Goal: Transaction & Acquisition: Purchase product/service

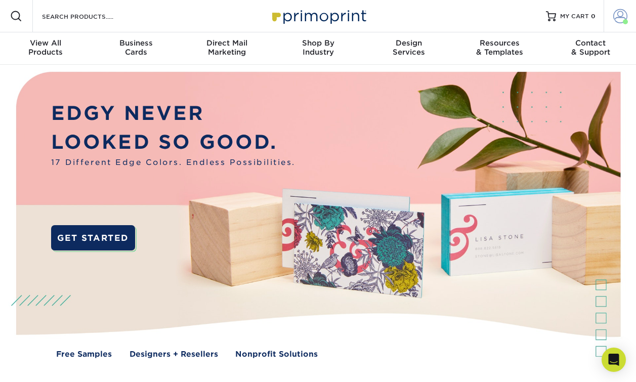
click at [619, 18] on span at bounding box center [620, 16] width 14 height 14
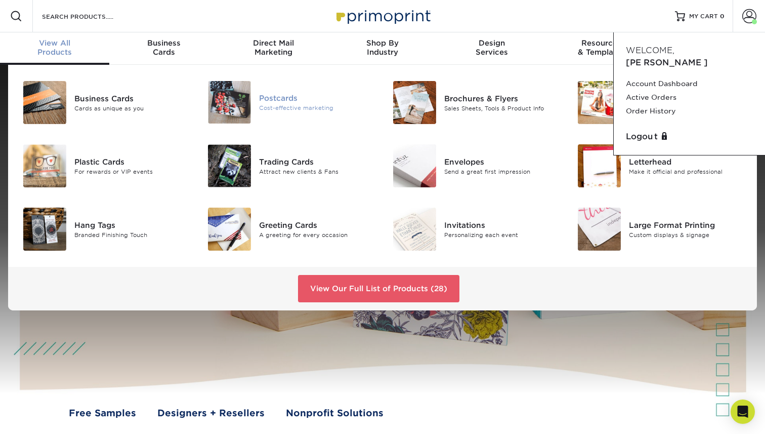
click at [265, 100] on div "Postcards" at bounding box center [317, 98] width 116 height 11
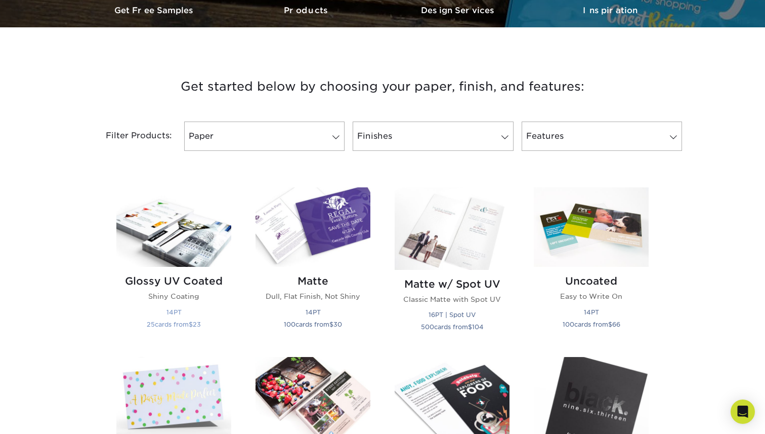
scroll to position [315, 0]
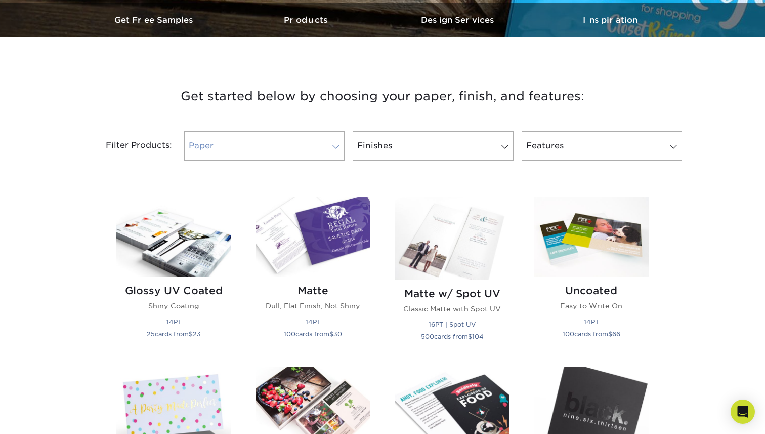
click at [240, 143] on link "Paper" at bounding box center [264, 145] width 160 height 29
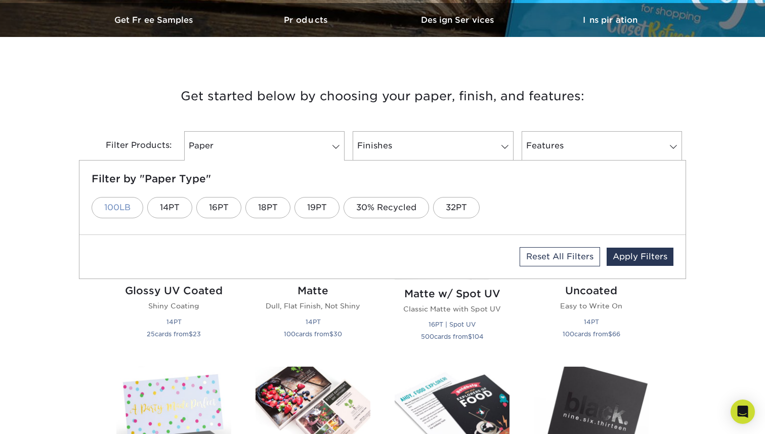
click at [139, 206] on link "100LB" at bounding box center [118, 207] width 52 height 21
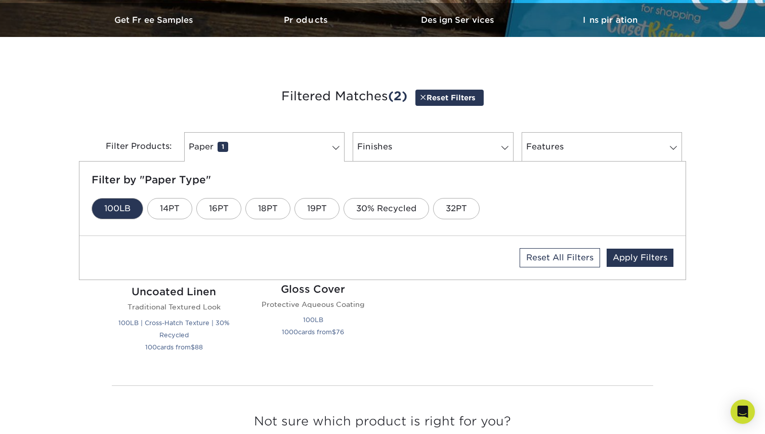
click at [94, 343] on div "Get started below by choosing your paper, finish, and features: Filtered Matche…" at bounding box center [382, 277] width 765 height 432
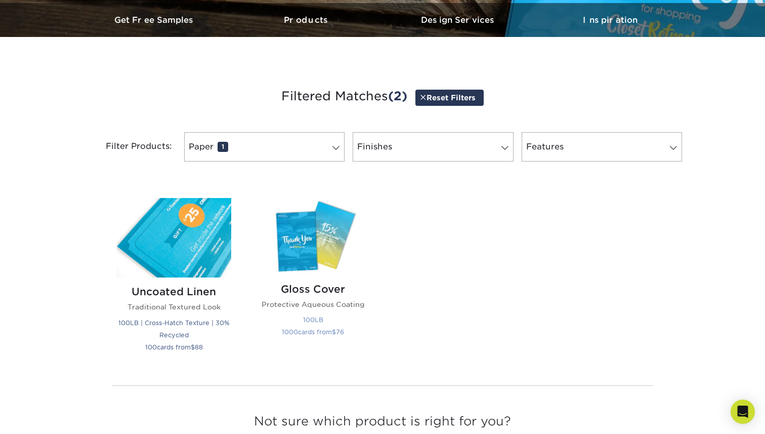
click at [298, 255] on img at bounding box center [313, 236] width 115 height 76
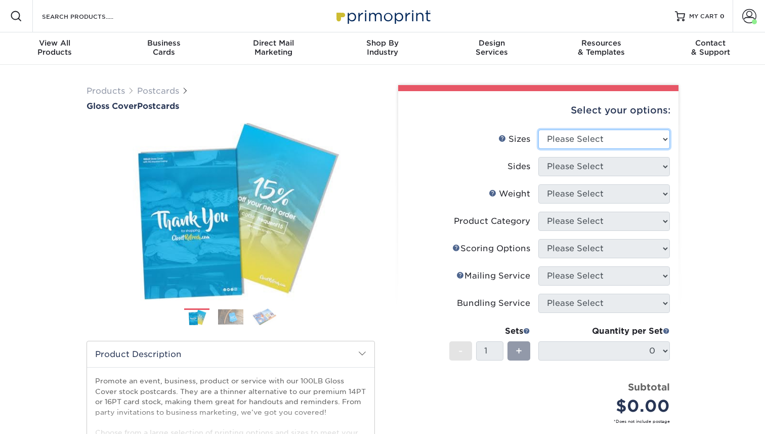
click at [577, 140] on select "Please Select 2" x 8" 3" x 4" 3" x 5" 3.5" x 8.5" 4" x 6" 4" x 9" 4.25" x 5.5" …" at bounding box center [605, 139] width 132 height 19
select select "5.00x7.00"
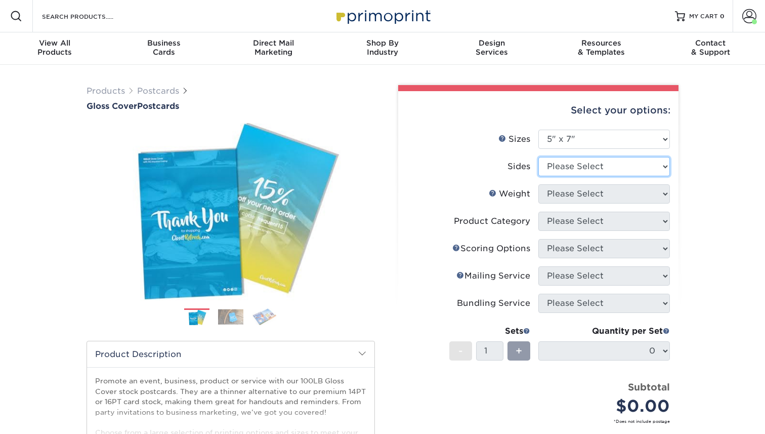
click at [574, 170] on select "Please Select Print Both Sides Print Front Only" at bounding box center [605, 166] width 132 height 19
select select "13abbda7-1d64-4f25-8bb2-c179b224825d"
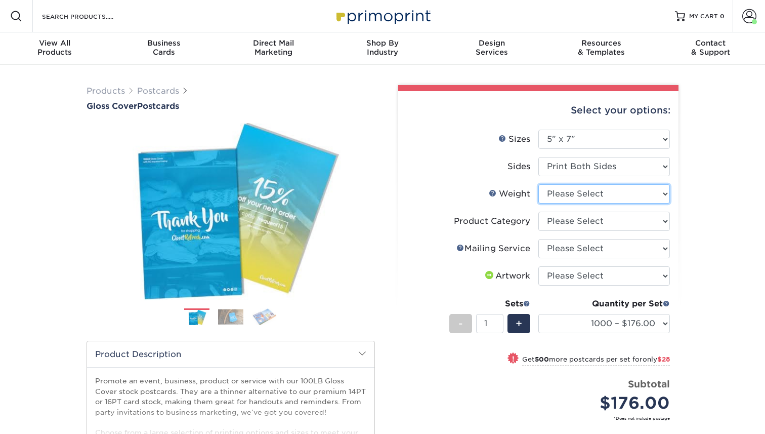
click at [572, 196] on select "Please Select 100LB" at bounding box center [605, 193] width 132 height 19
select select "100LB"
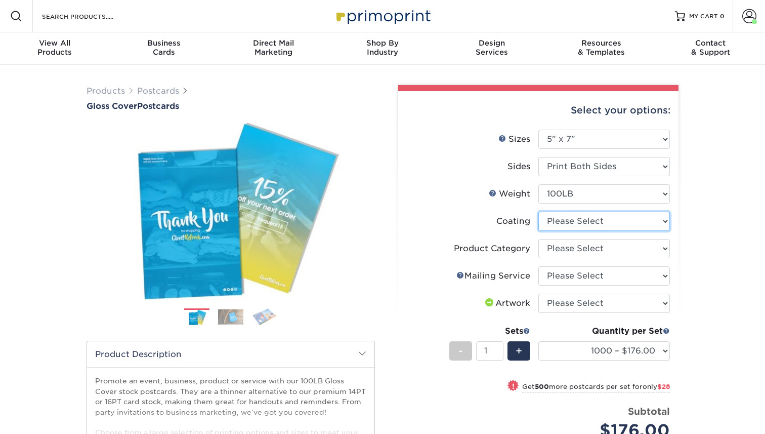
click at [563, 223] on select at bounding box center [605, 221] width 132 height 19
select select "d41dab50-ff65-4f4f-bb17-2afe4d36ae33"
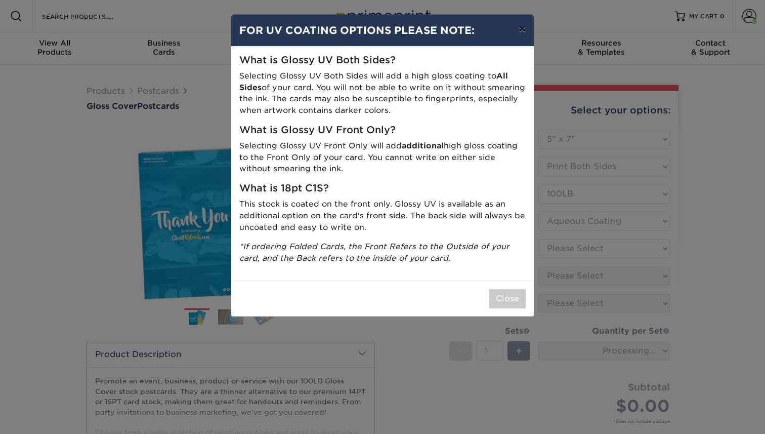
click at [521, 34] on button "×" at bounding box center [522, 29] width 23 height 28
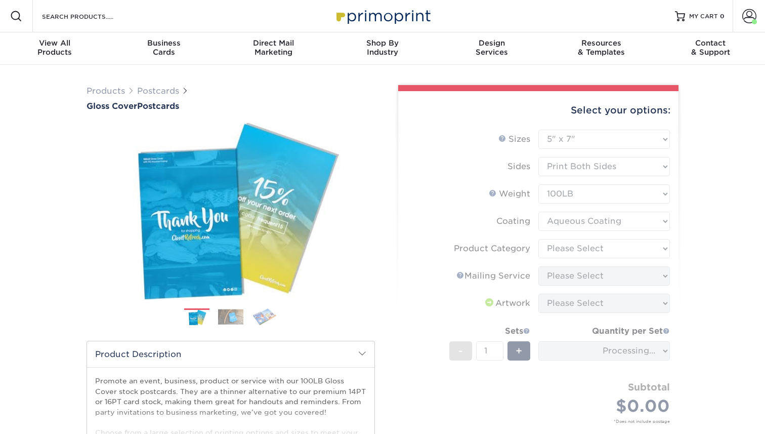
click at [583, 255] on form "Sizes Help Sizes Please Select 2" x 8" 3" x 4" 3" x 5" 3.5" x 8.5" 4" x 6" 4" x…" at bounding box center [538, 288] width 264 height 317
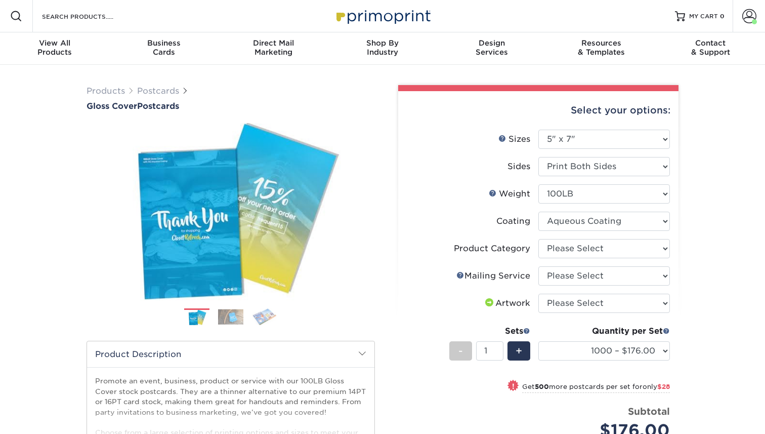
scroll to position [2, 0]
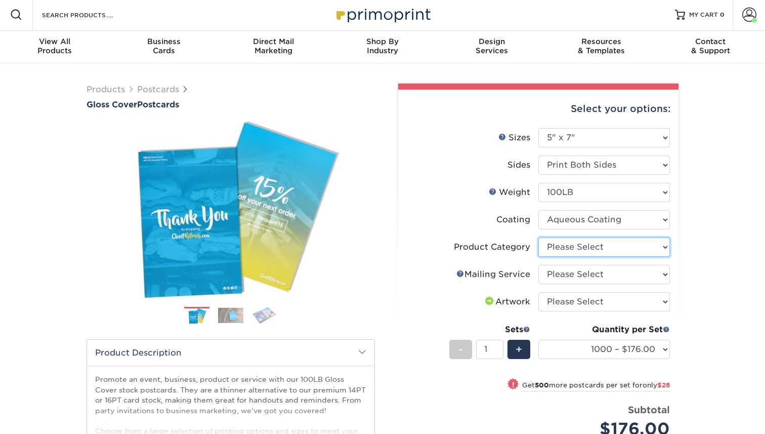
click at [584, 249] on select "Please Select Postcards" at bounding box center [605, 246] width 132 height 19
select select "9b7272e0-d6c8-4c3c-8e97-d3a1bcdab858"
click at [571, 277] on select "Please Select No Direct Mailing Service No, I will mail/stamp/imprint Direct Ma…" at bounding box center [605, 274] width 132 height 19
select select "3e5e9bdd-d78a-4c28-a41d-fe1407925ca6"
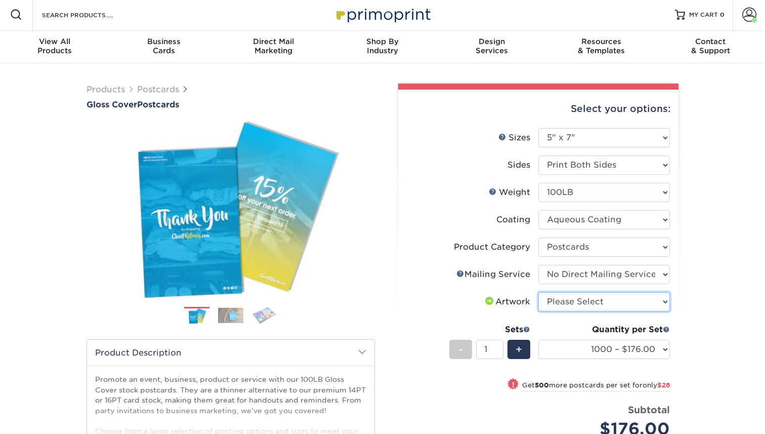
click at [556, 308] on select "Please Select I will upload files I need a design - $150" at bounding box center [605, 301] width 132 height 19
select select "upload"
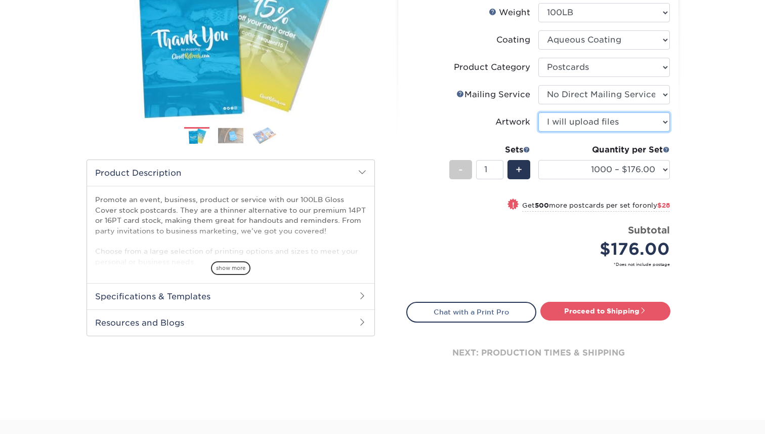
scroll to position [166, 0]
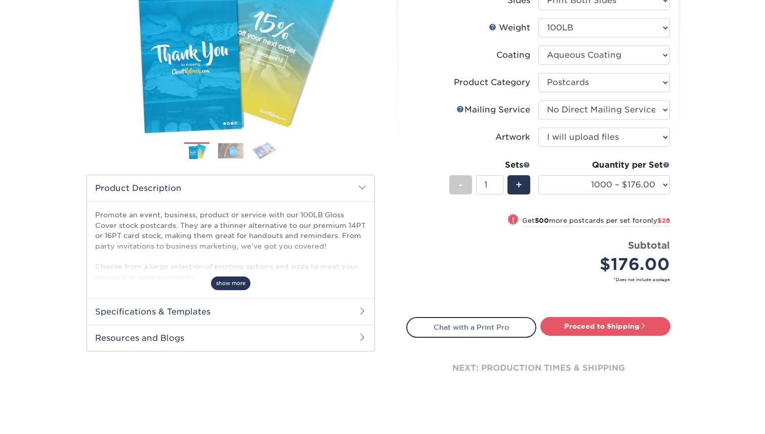
click at [225, 281] on span "show more" at bounding box center [230, 283] width 39 height 14
click at [203, 313] on h2 "Specifications & Templates" at bounding box center [231, 311] width 288 height 26
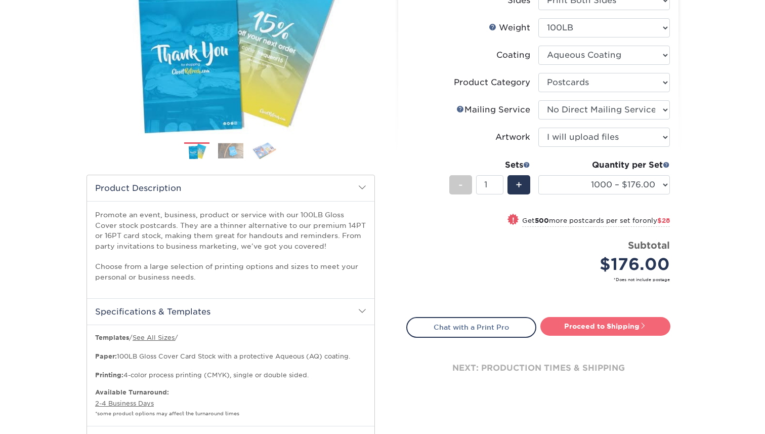
click at [610, 329] on link "Proceed to Shipping" at bounding box center [606, 326] width 130 height 18
type input "Set 1"
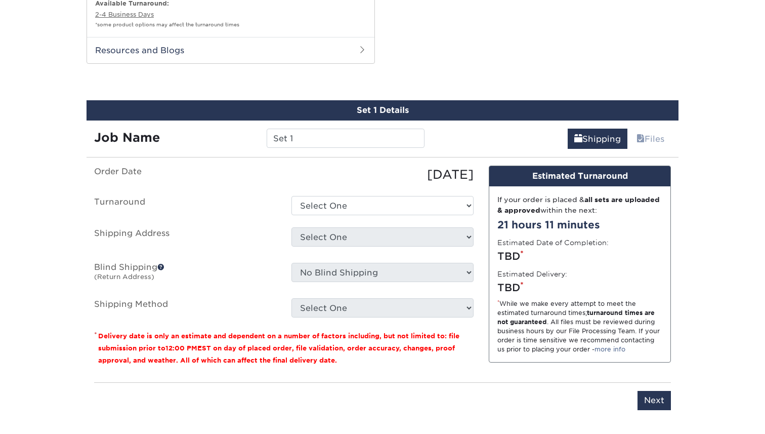
scroll to position [569, 0]
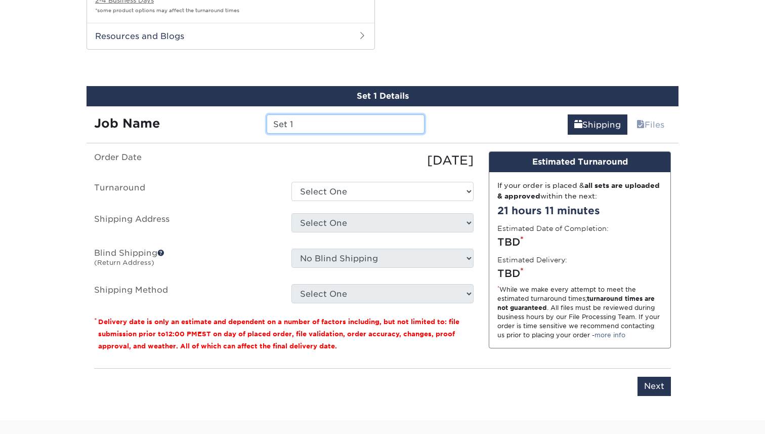
drag, startPoint x: 299, startPoint y: 126, endPoint x: 241, endPoint y: 114, distance: 59.4
click at [244, 114] on div "Job Name Set 1" at bounding box center [260, 123] width 346 height 19
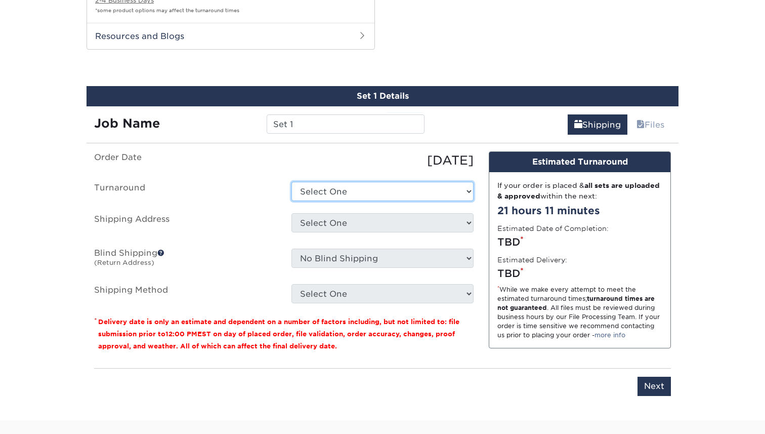
click at [352, 189] on select "Select One 2-4 Business Days 2 Day Next Business Day" at bounding box center [383, 191] width 182 height 19
select select "c33430fe-ef3c-4063-a645-cc92f47282d5"
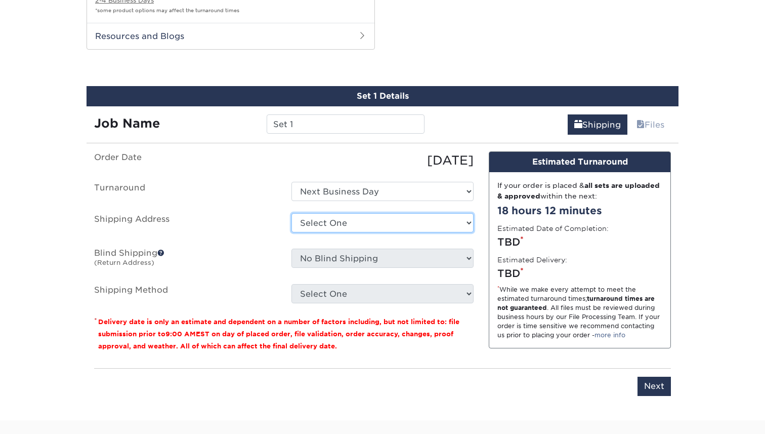
click at [339, 218] on select "Select One 5 STAR COLLISION CENTER BAYSIDE COLLISION CENTER BAYSIDE COLLISION C…" at bounding box center [383, 222] width 182 height 19
select select "184465"
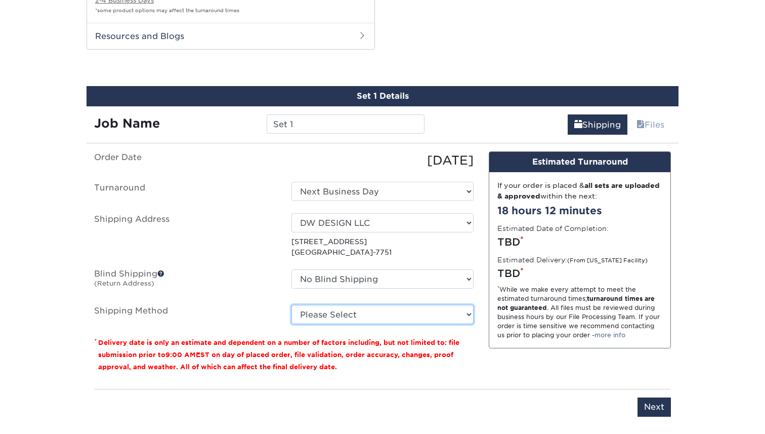
click at [353, 309] on select "Please Select Ground Shipping (+$28.91) 3 Day Shipping Service (+$47.33) 2 Day …" at bounding box center [383, 314] width 182 height 19
select select "03"
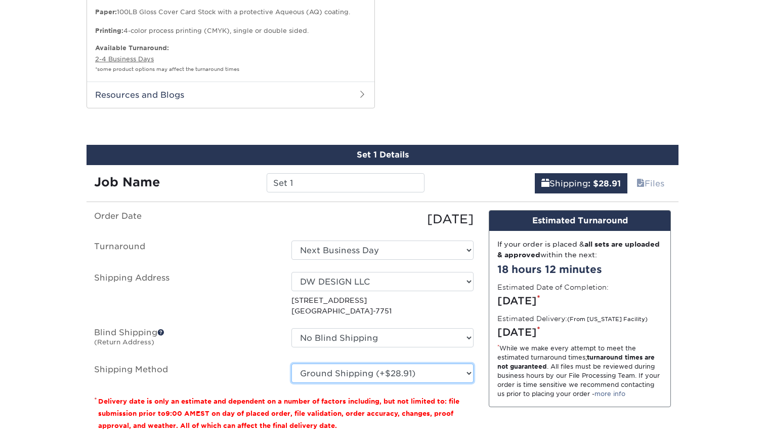
scroll to position [515, 0]
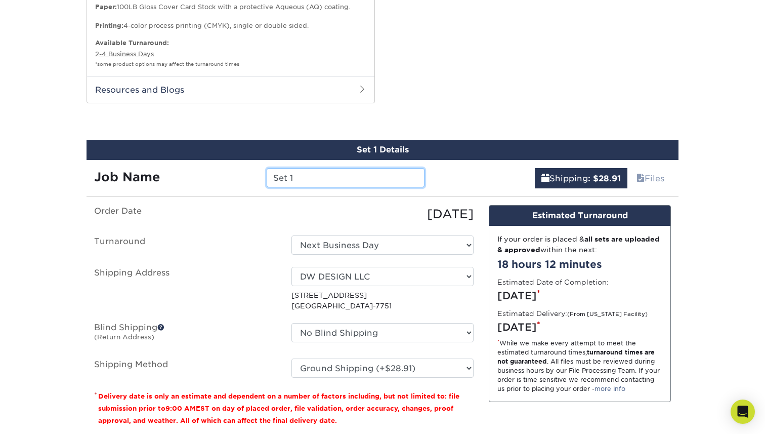
drag, startPoint x: 326, startPoint y: 170, endPoint x: 327, endPoint y: 179, distance: 9.7
type input "H"
type input "Marietta"
click at [456, 125] on div "Products Postcards Gloss Cover Postcards $" at bounding box center [382, 21] width 765 height 945
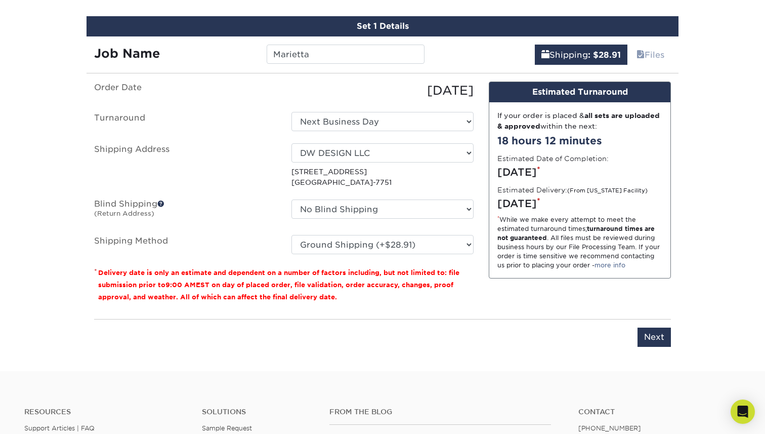
scroll to position [632, 0]
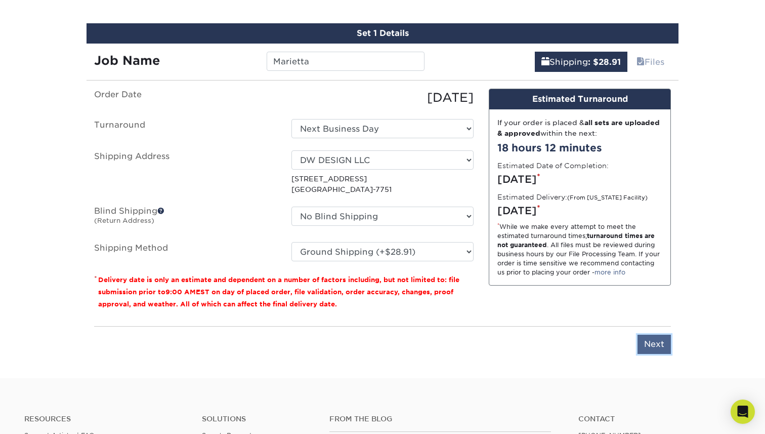
click at [655, 340] on input "Next" at bounding box center [654, 344] width 33 height 19
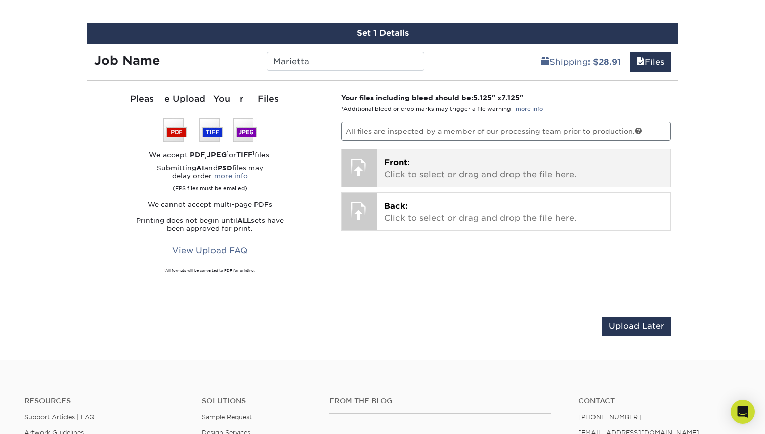
click at [428, 166] on p "Front: Click to select or drag and drop the file here." at bounding box center [524, 168] width 280 height 24
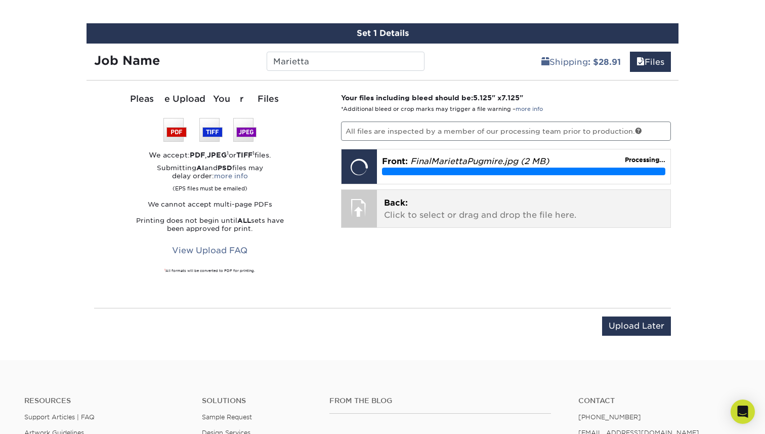
click at [400, 213] on p "Back: Click to select or drag and drop the file here." at bounding box center [524, 209] width 280 height 24
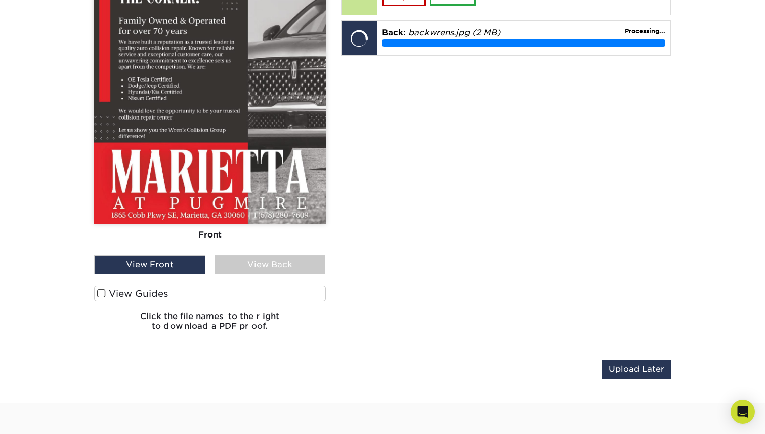
scroll to position [802, 0]
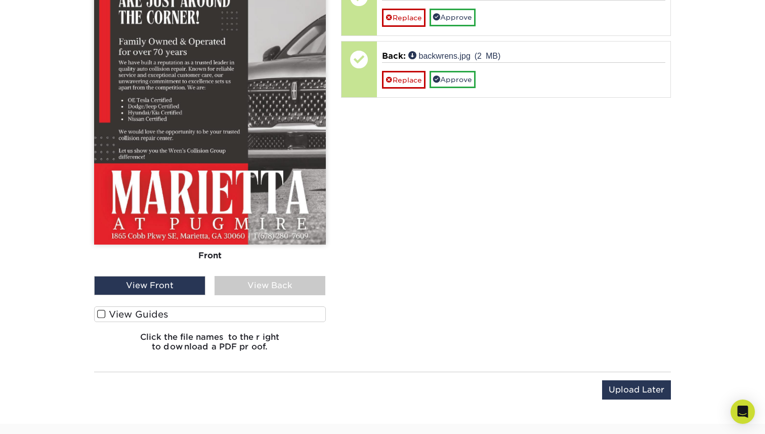
click at [137, 286] on div "View Front" at bounding box center [149, 285] width 111 height 19
click at [138, 315] on label "View Guides" at bounding box center [210, 314] width 232 height 16
click at [0, 0] on input "View Guides" at bounding box center [0, 0] width 0 height 0
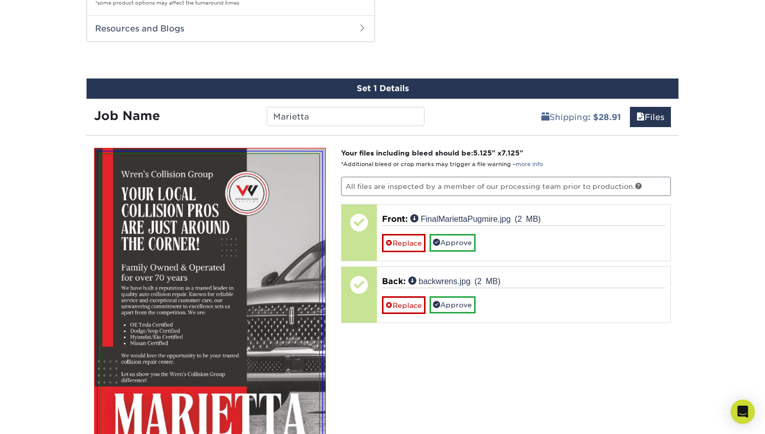
scroll to position [573, 0]
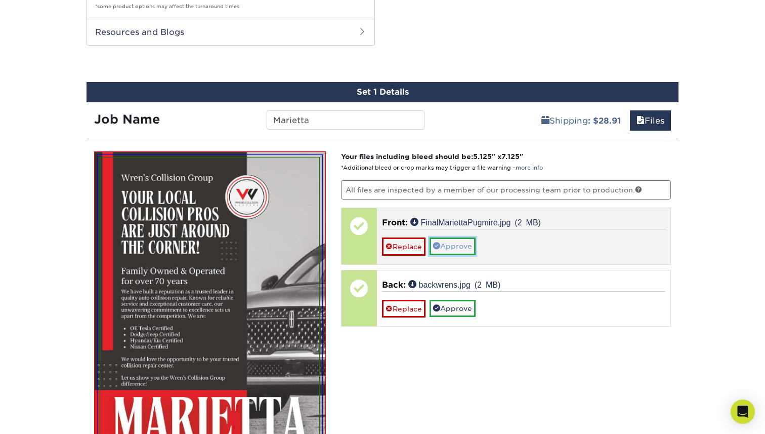
click at [468, 239] on link "Approve" at bounding box center [453, 245] width 46 height 17
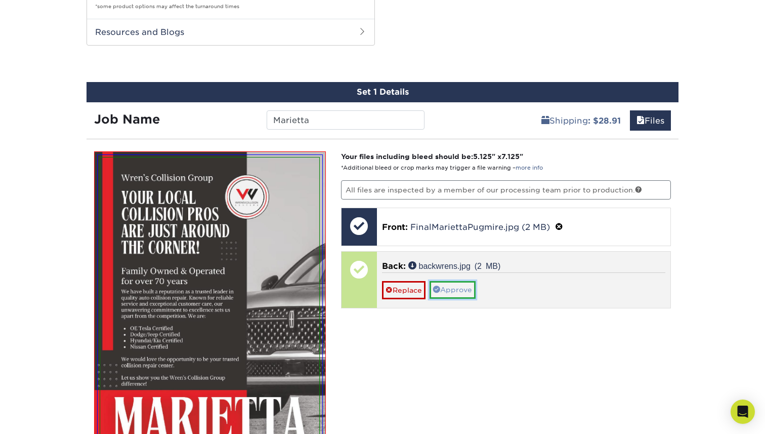
click at [446, 288] on link "Approve" at bounding box center [453, 289] width 46 height 17
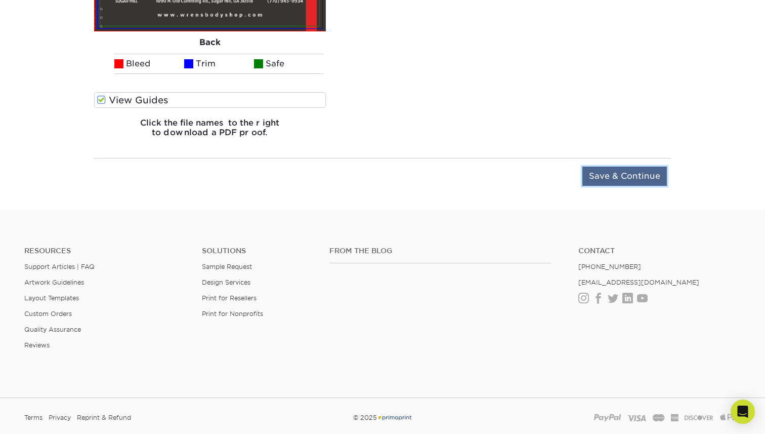
click at [613, 179] on input "Save & Continue" at bounding box center [625, 176] width 85 height 19
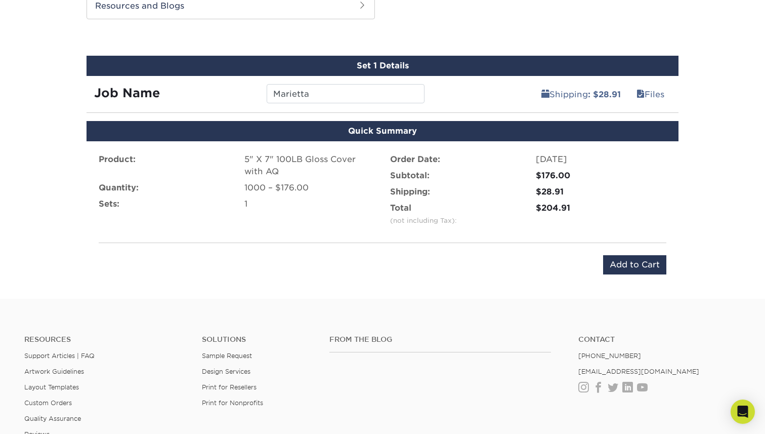
scroll to position [592, 0]
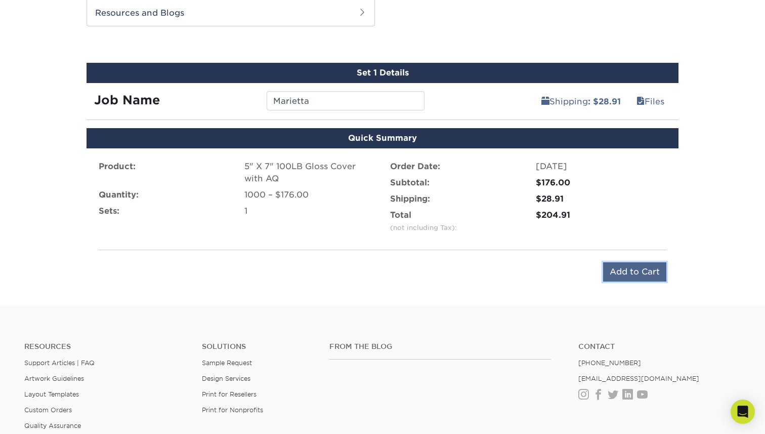
click at [632, 272] on input "Add to Cart" at bounding box center [634, 271] width 63 height 19
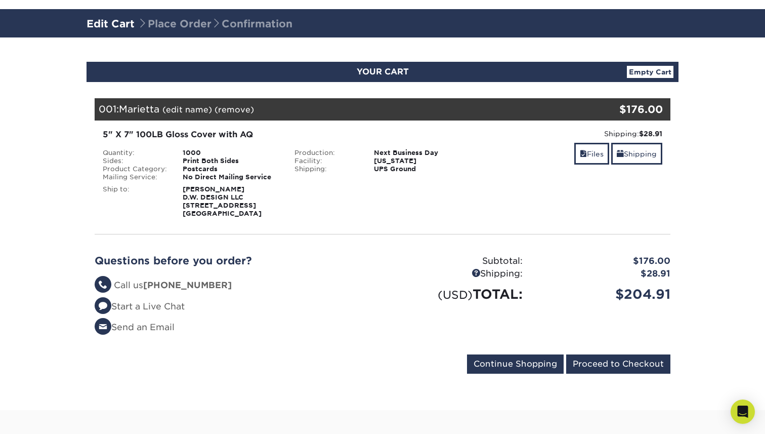
scroll to position [62, 0]
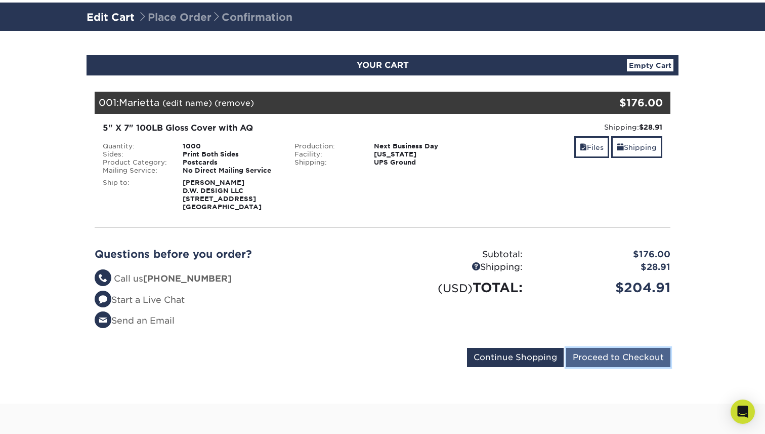
click at [595, 358] on input "Proceed to Checkout" at bounding box center [618, 357] width 104 height 19
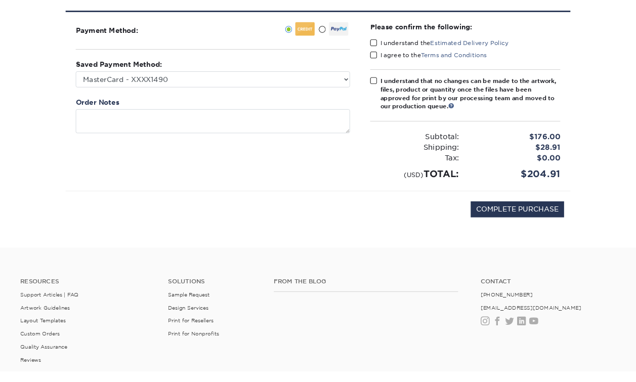
scroll to position [134, 0]
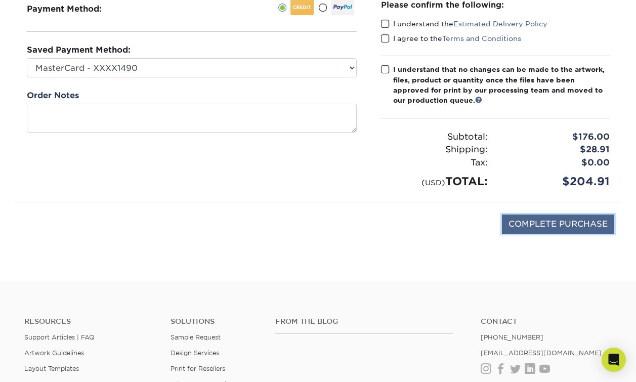
click at [520, 221] on input "COMPLETE PURCHASE" at bounding box center [558, 224] width 112 height 19
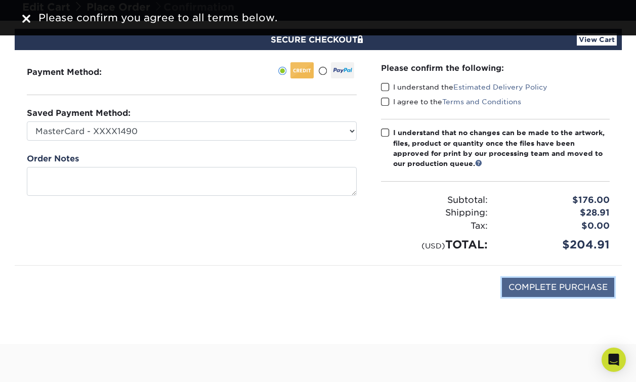
scroll to position [0, 0]
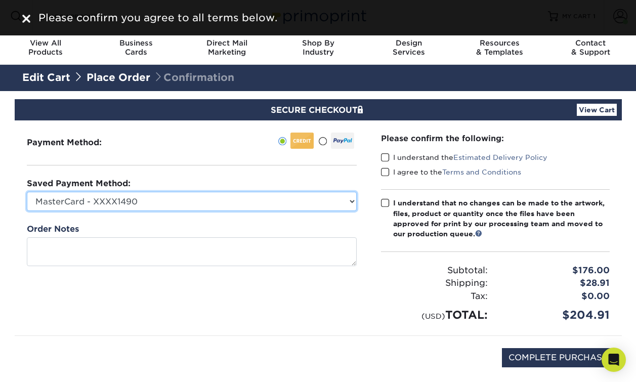
click at [255, 196] on select "MasterCard - XXXX1490 MasterCard - XXXX8704 MasterCard - XXXX2789 MasterCard - …" at bounding box center [192, 201] width 330 height 19
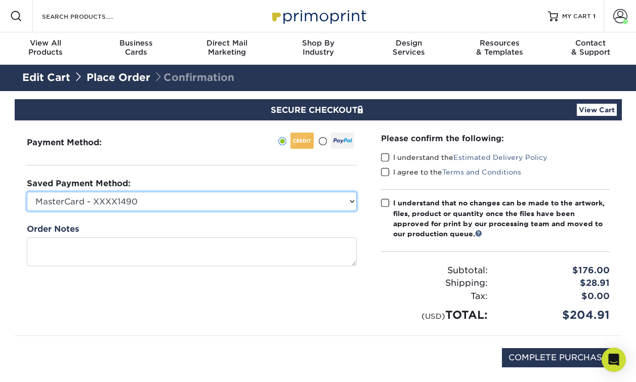
select select "73978"
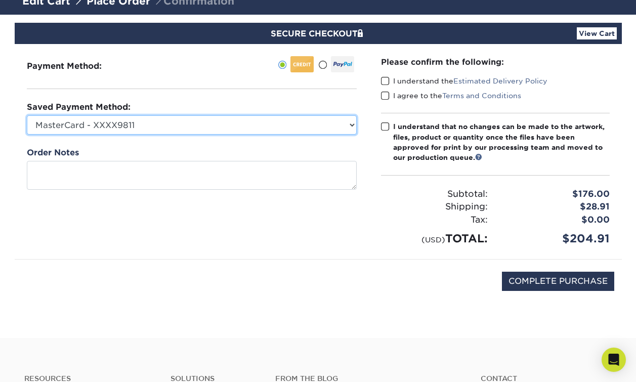
scroll to position [75, 0]
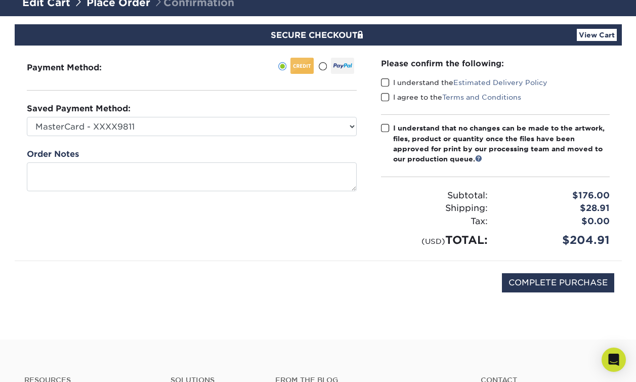
click at [384, 83] on span at bounding box center [385, 83] width 9 height 10
click at [0, 0] on input "I understand the Estimated Delivery Policy" at bounding box center [0, 0] width 0 height 0
click at [384, 96] on span at bounding box center [385, 98] width 9 height 10
click at [0, 0] on input "I agree to the Terms and Conditions" at bounding box center [0, 0] width 0 height 0
click at [385, 128] on span at bounding box center [385, 129] width 9 height 10
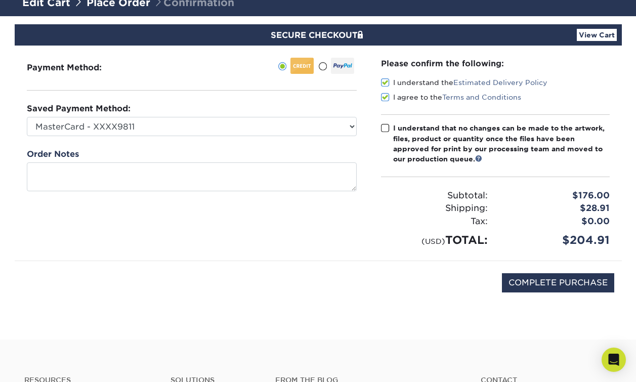
click at [0, 0] on input "I understand that no changes can be made to the artwork, files, product or quan…" at bounding box center [0, 0] width 0 height 0
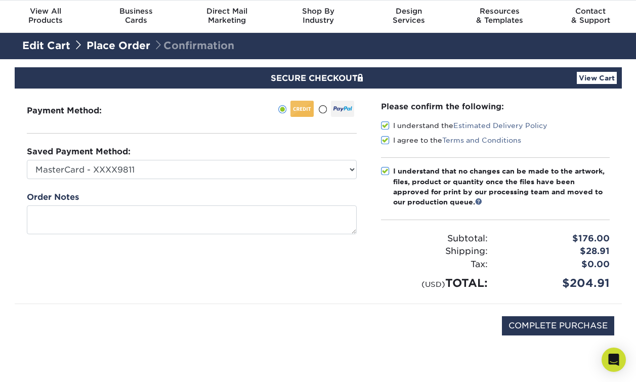
scroll to position [25, 0]
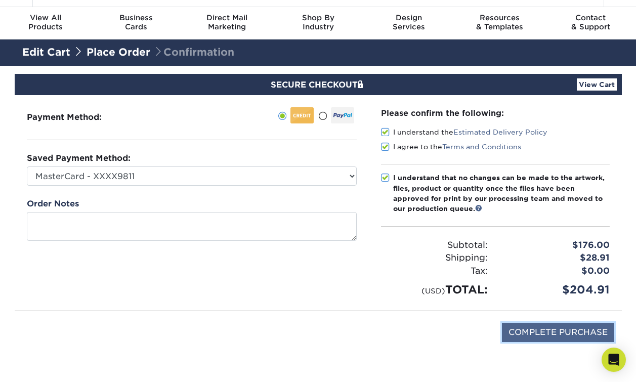
click at [555, 338] on input "COMPLETE PURCHASE" at bounding box center [558, 332] width 112 height 19
type input "PROCESSING, PLEASE WAIT..."
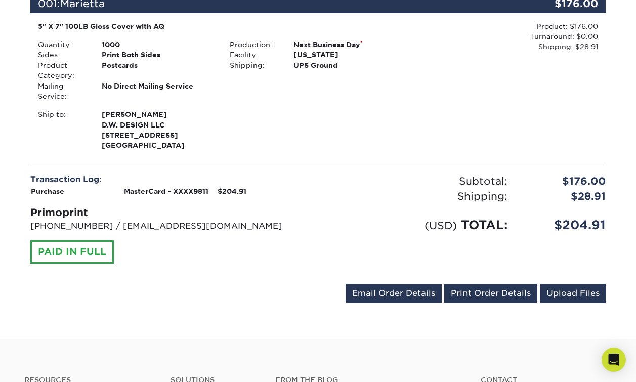
scroll to position [289, 0]
